Goal: Task Accomplishment & Management: Manage account settings

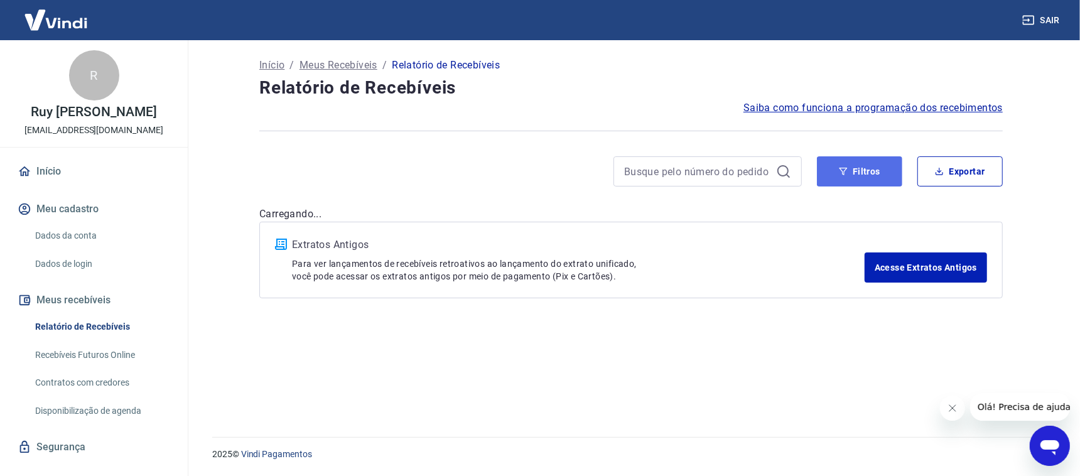
click at [848, 173] on icon "button" at bounding box center [843, 171] width 9 height 9
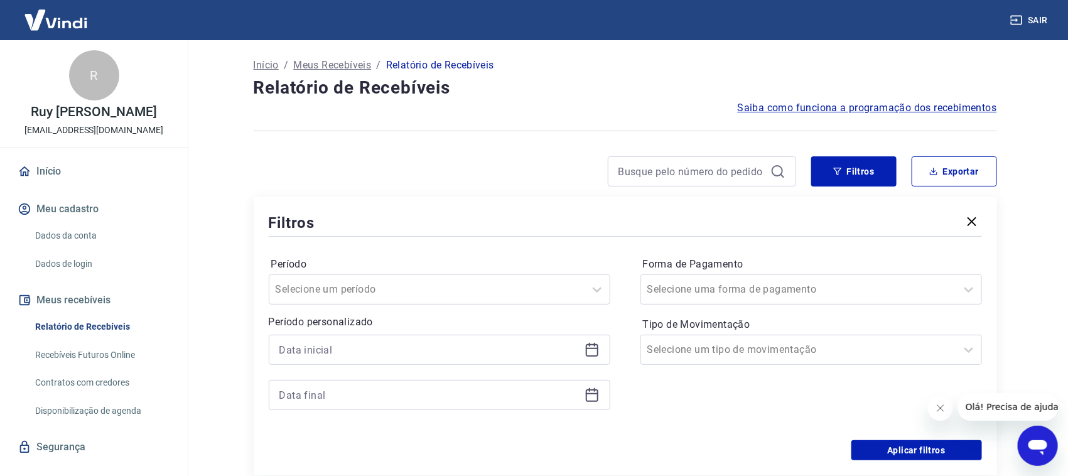
click at [593, 350] on icon at bounding box center [592, 349] width 15 height 15
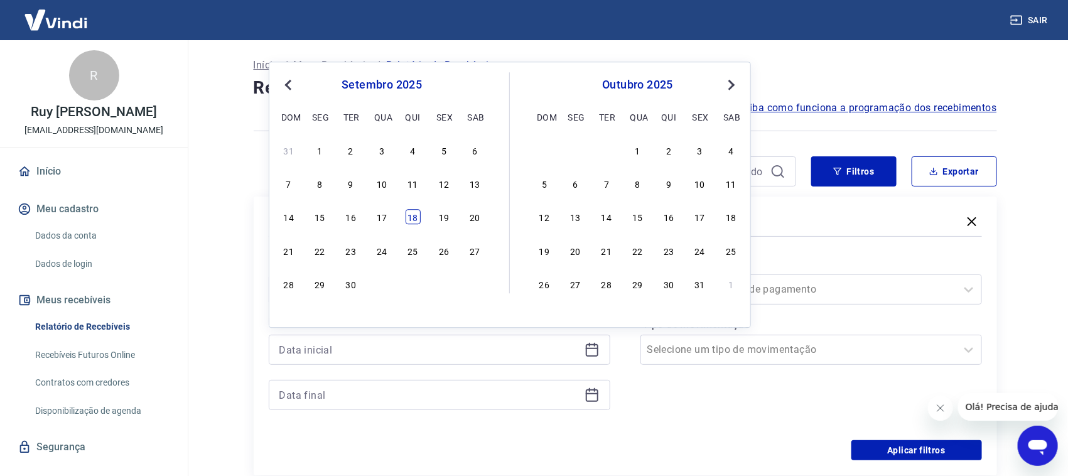
click at [413, 218] on div "18" at bounding box center [413, 217] width 15 height 15
type input "[DATE]"
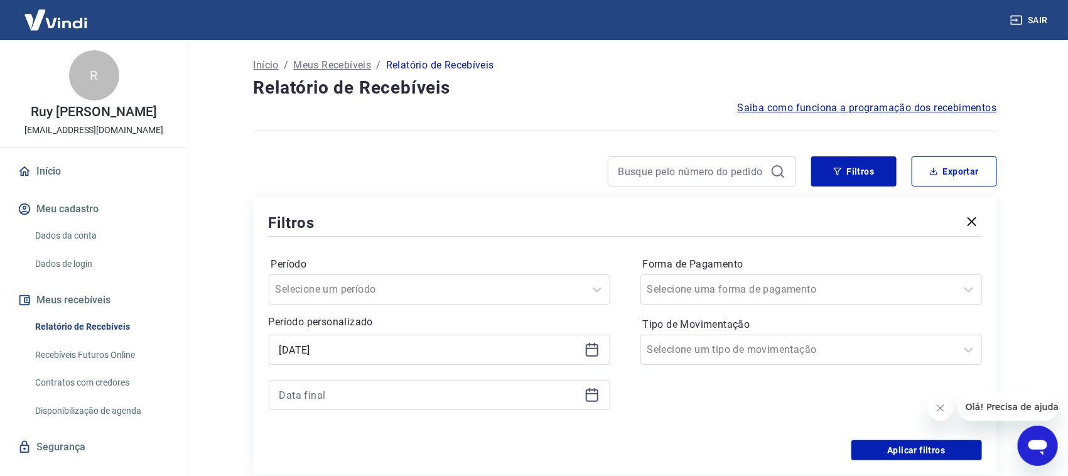
click at [593, 401] on icon at bounding box center [592, 395] width 13 height 13
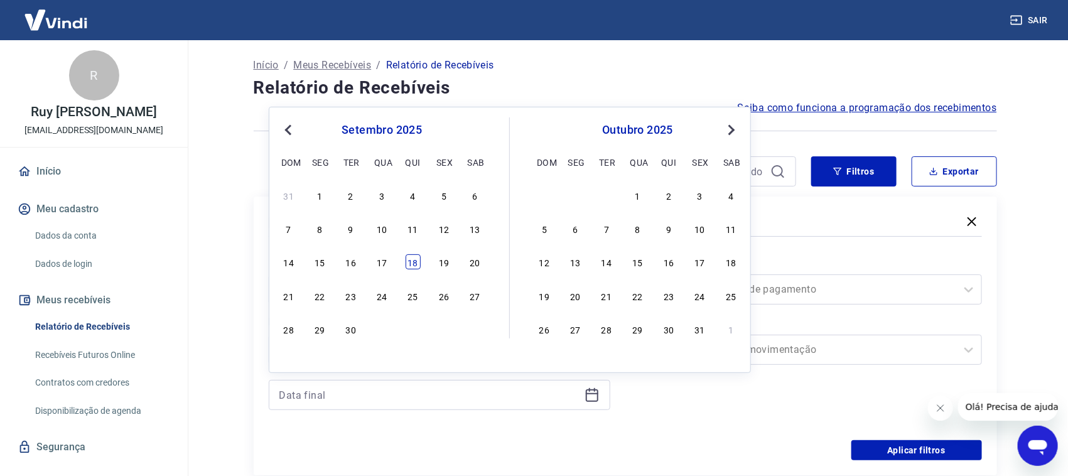
click at [414, 260] on div "18" at bounding box center [413, 261] width 15 height 15
type input "[DATE]"
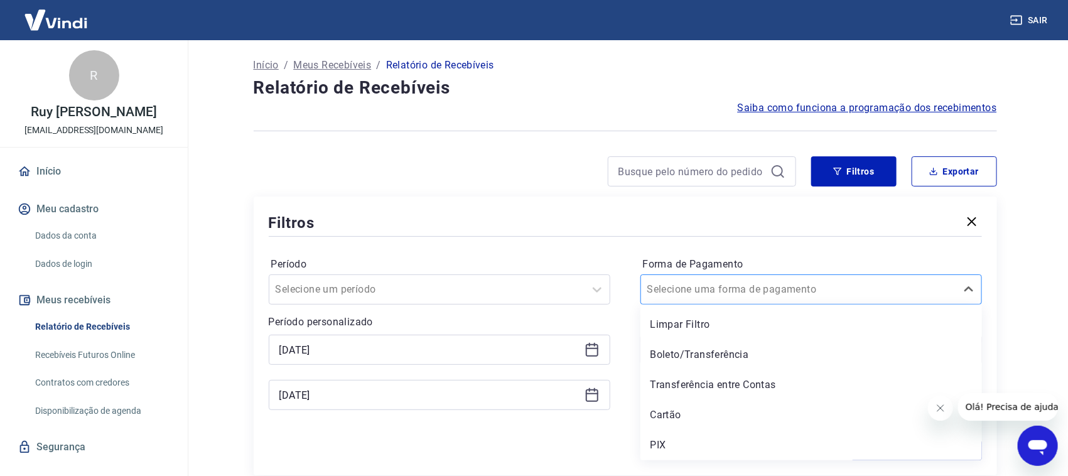
click at [879, 288] on div at bounding box center [798, 290] width 303 height 18
click at [673, 211] on div "Filtros Período Selecione um período Período personalizado Selected date: [DATE…" at bounding box center [626, 336] width 744 height 279
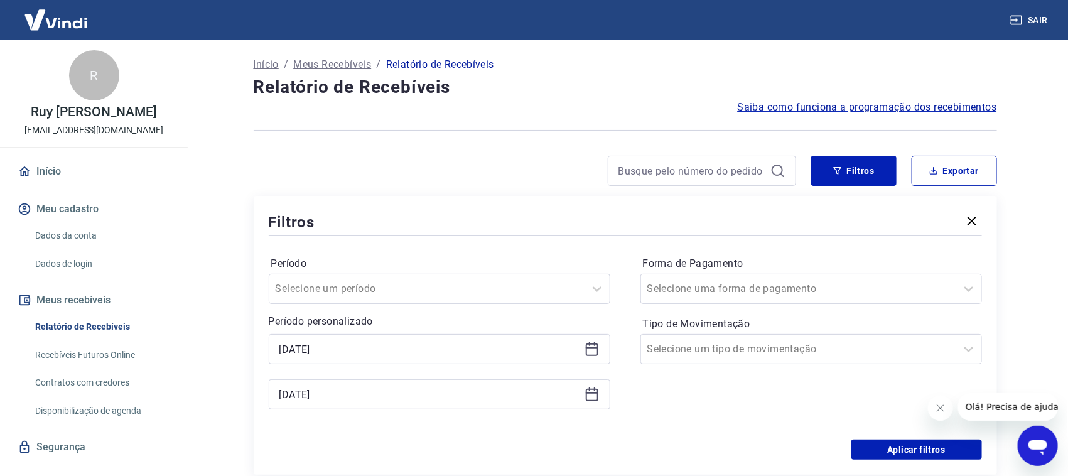
scroll to position [156, 0]
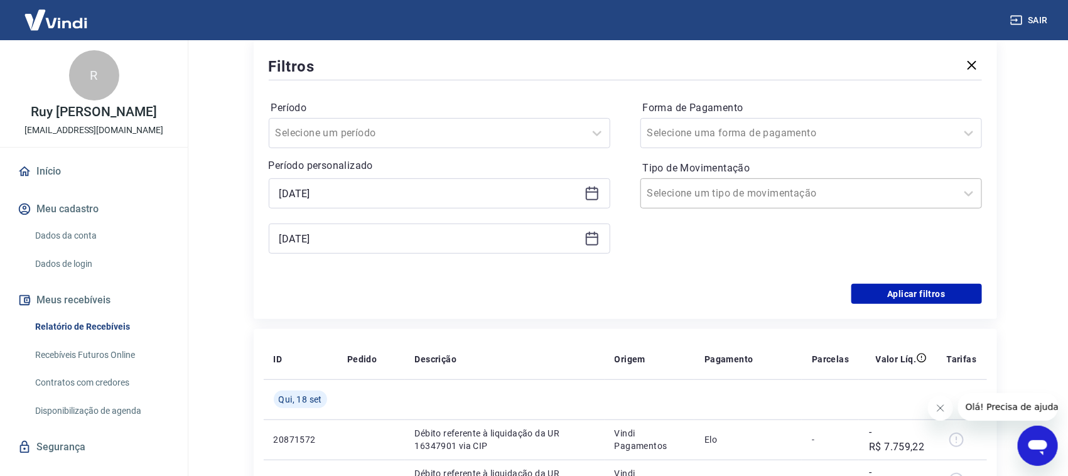
click at [683, 188] on input "Tipo de Movimentação" at bounding box center [710, 193] width 127 height 15
drag, startPoint x: 667, startPoint y: 252, endPoint x: 688, endPoint y: 257, distance: 21.3
click at [667, 254] on div "Entrada" at bounding box center [812, 258] width 342 height 25
click at [884, 291] on button "Aplicar filtros" at bounding box center [917, 294] width 131 height 20
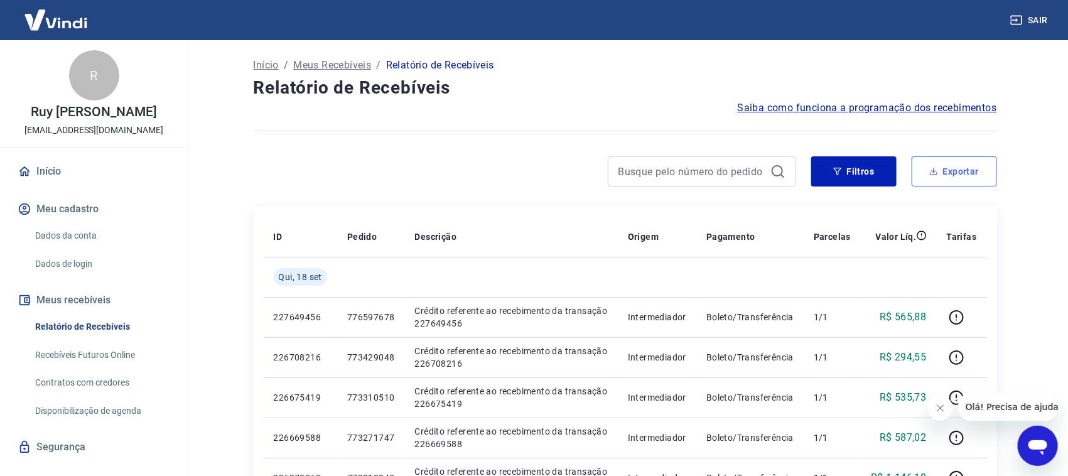
click at [972, 175] on button "Exportar" at bounding box center [954, 171] width 85 height 30
type input "[DATE]"
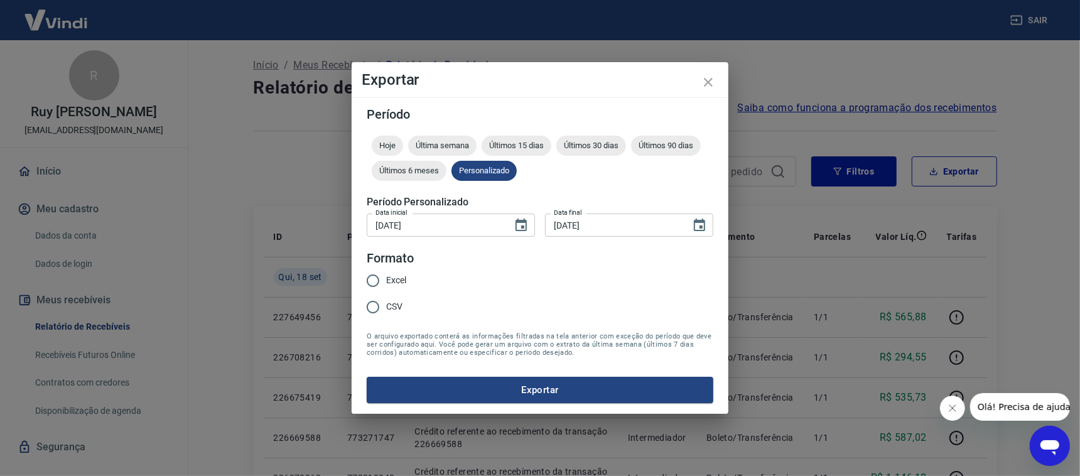
click at [379, 278] on input "Excel" at bounding box center [373, 281] width 26 height 26
radio input "true"
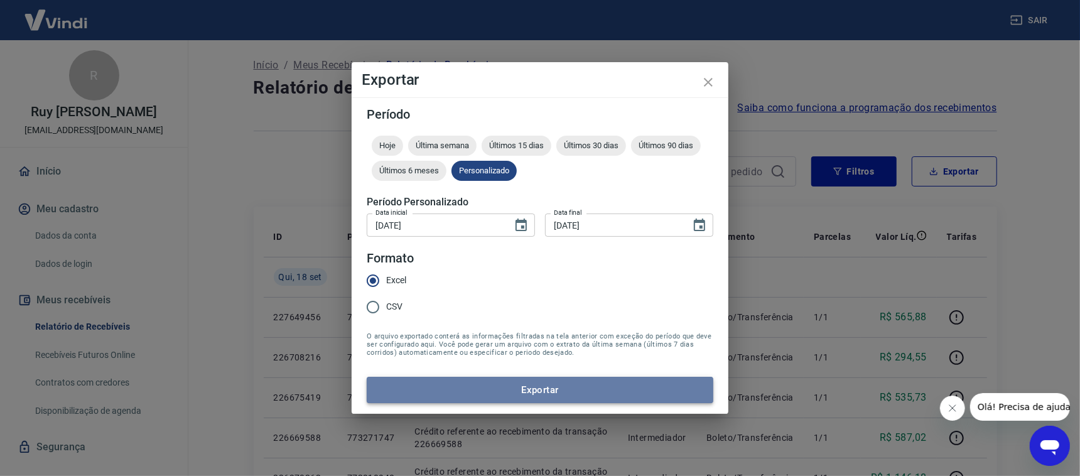
click at [441, 381] on button "Exportar" at bounding box center [540, 390] width 347 height 26
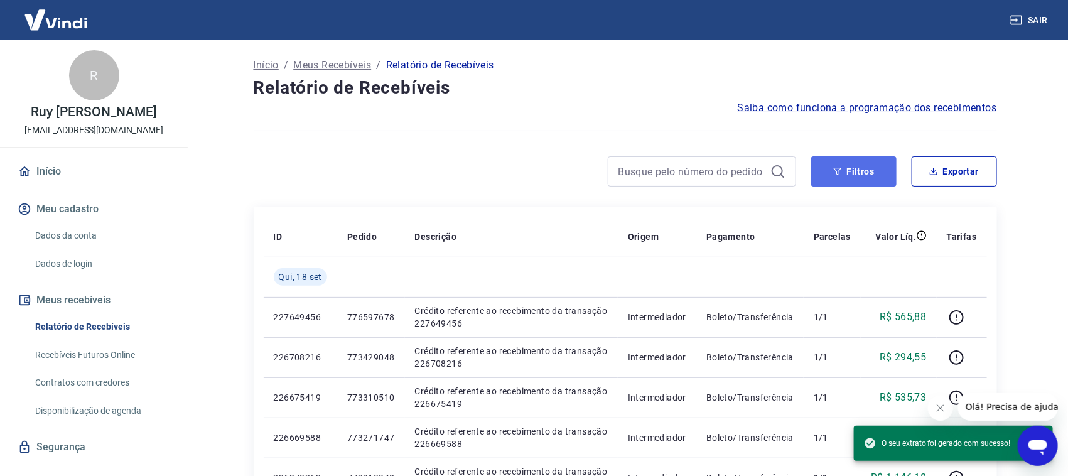
click at [871, 181] on button "Filtros" at bounding box center [853, 171] width 85 height 30
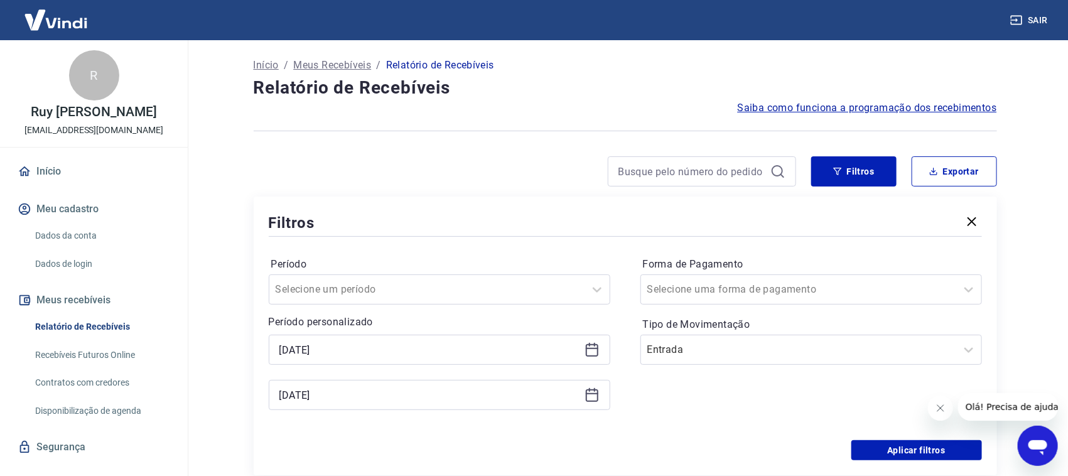
click at [588, 351] on icon at bounding box center [592, 349] width 15 height 15
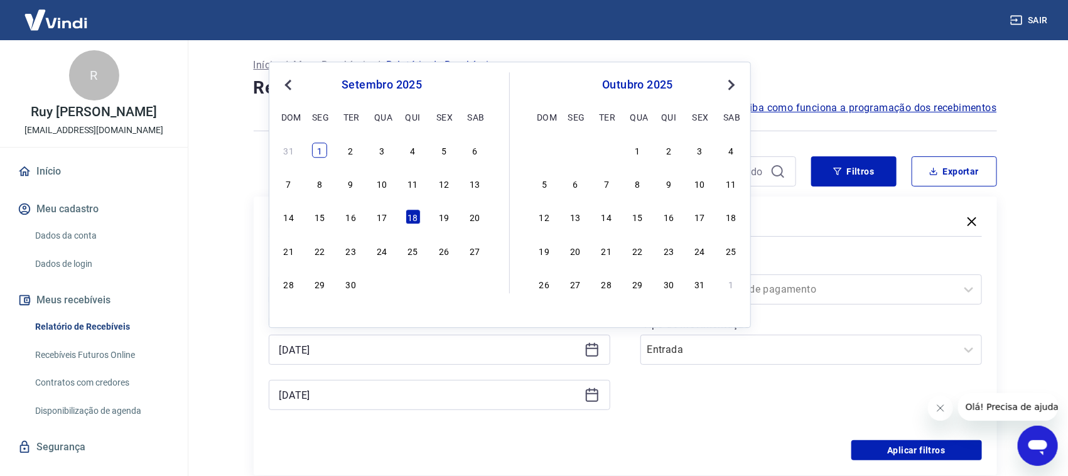
click at [313, 146] on div "1" at bounding box center [319, 150] width 15 height 15
type input "[DATE]"
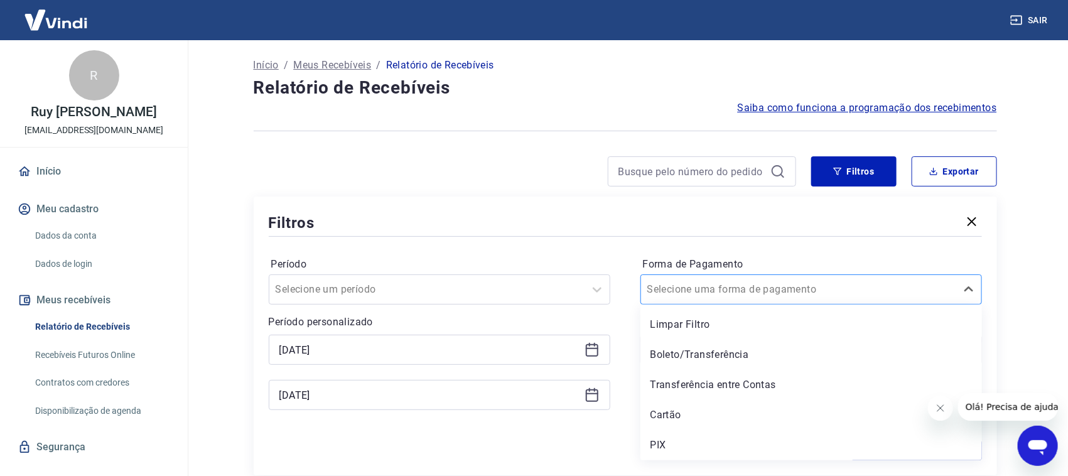
click at [779, 295] on div at bounding box center [798, 290] width 303 height 18
click at [669, 443] on div "PIX" at bounding box center [812, 445] width 342 height 25
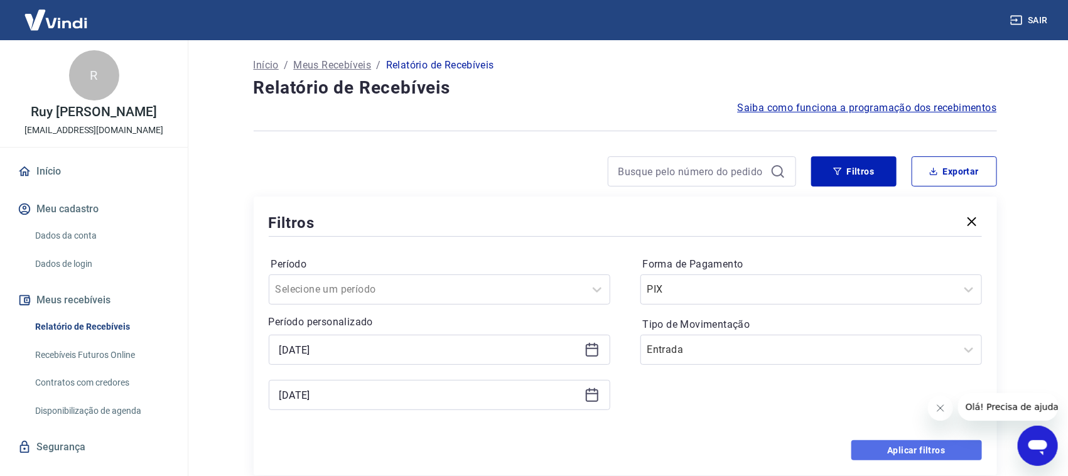
click at [899, 450] on button "Aplicar filtros" at bounding box center [917, 450] width 131 height 20
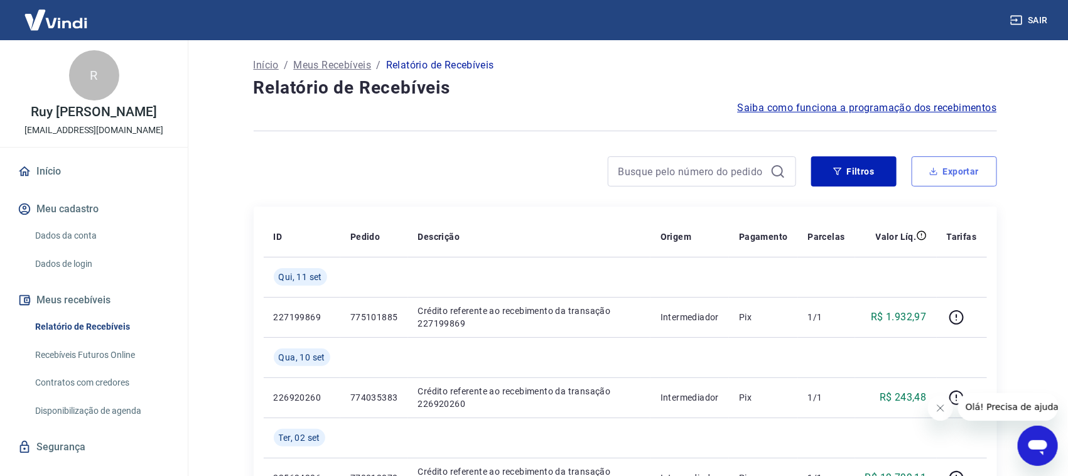
click at [953, 180] on button "Exportar" at bounding box center [954, 171] width 85 height 30
type input "[DATE]"
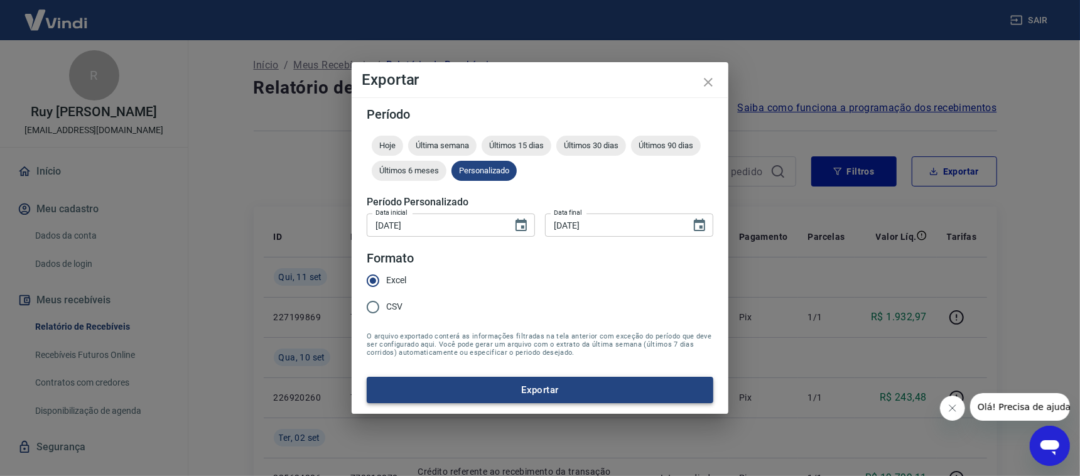
click at [453, 382] on button "Exportar" at bounding box center [540, 390] width 347 height 26
